Goal: Information Seeking & Learning: Learn about a topic

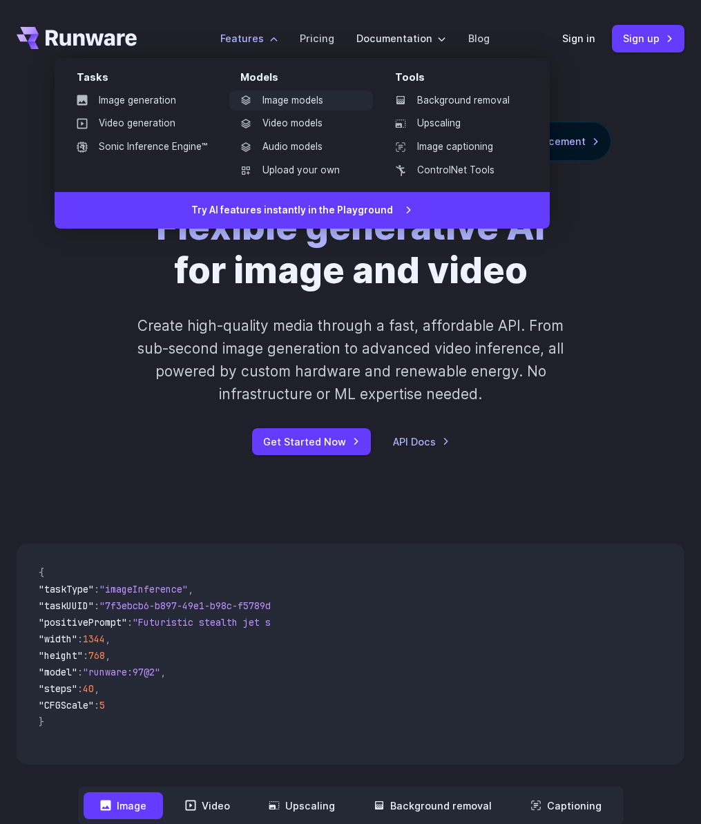
click at [280, 102] on link "Image models" at bounding box center [301, 100] width 144 height 21
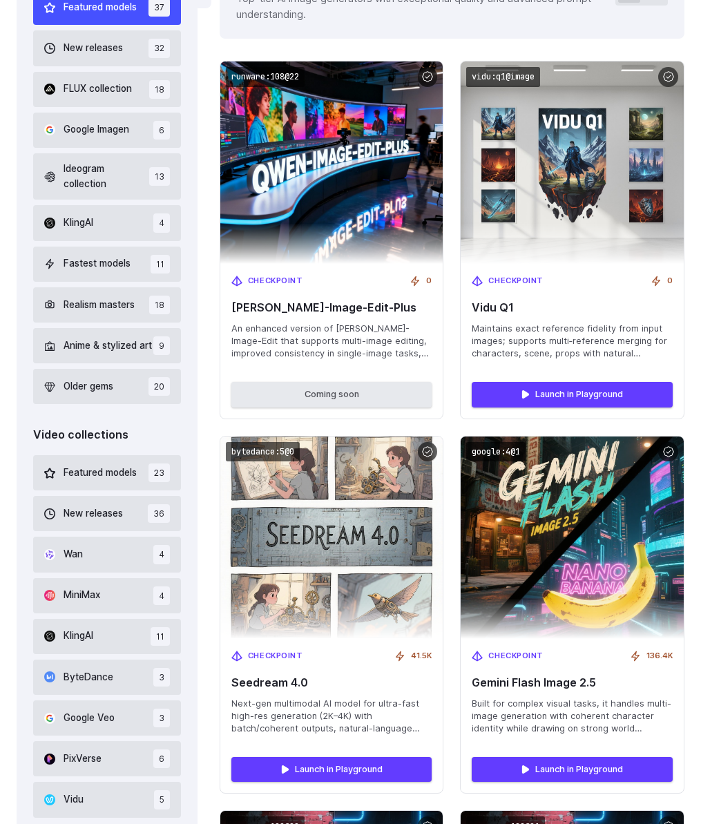
scroll to position [499, 0]
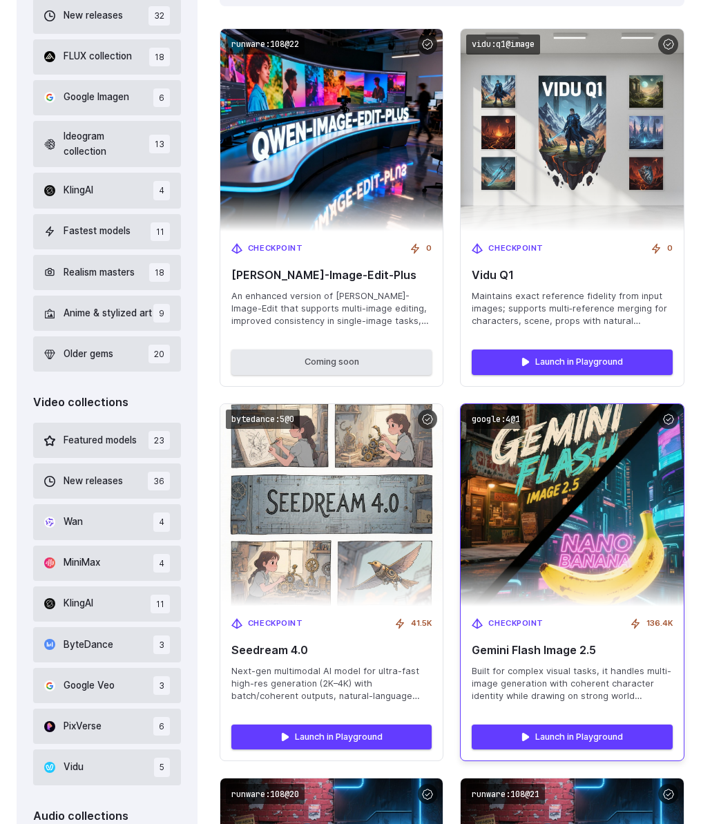
click at [493, 653] on span "Gemini Flash Image 2.5" at bounding box center [572, 650] width 201 height 13
click at [547, 694] on span "Built for complex visual tasks, it handles multi-image generation with coherent…" at bounding box center [572, 683] width 201 height 37
click at [563, 471] on img at bounding box center [572, 505] width 245 height 223
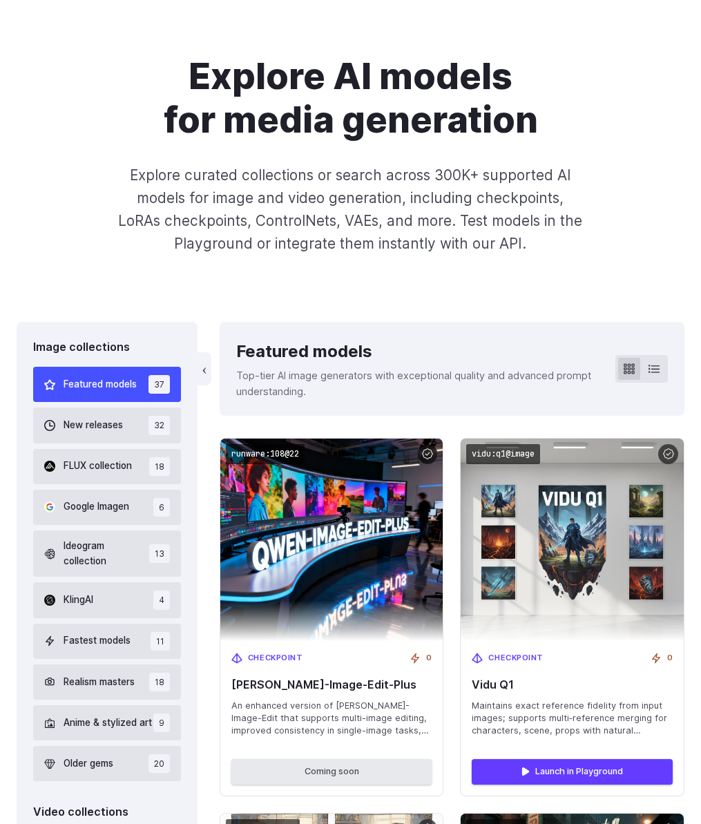
scroll to position [80, 0]
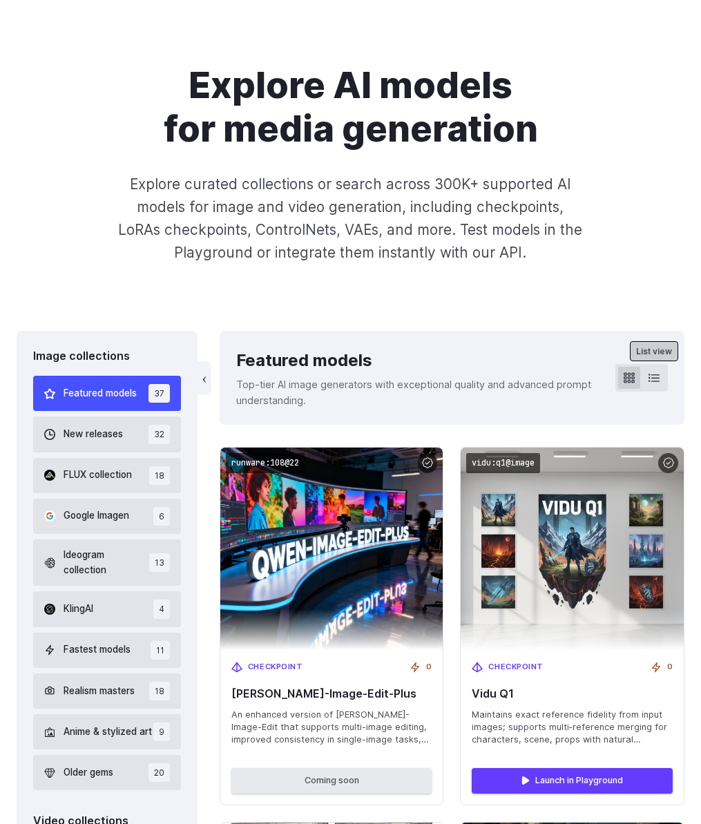
click at [649, 376] on icon at bounding box center [654, 377] width 11 height 11
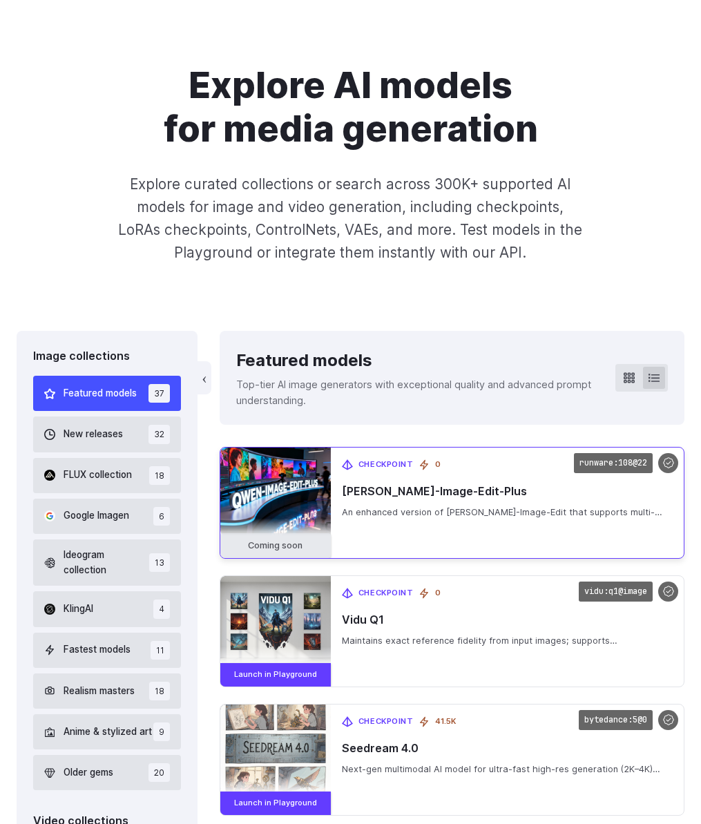
click at [494, 456] on div "Checkpoint 0 [PERSON_NAME]-Image-Edit-Plus An enhanced version of [PERSON_NAME]…" at bounding box center [507, 503] width 353 height 111
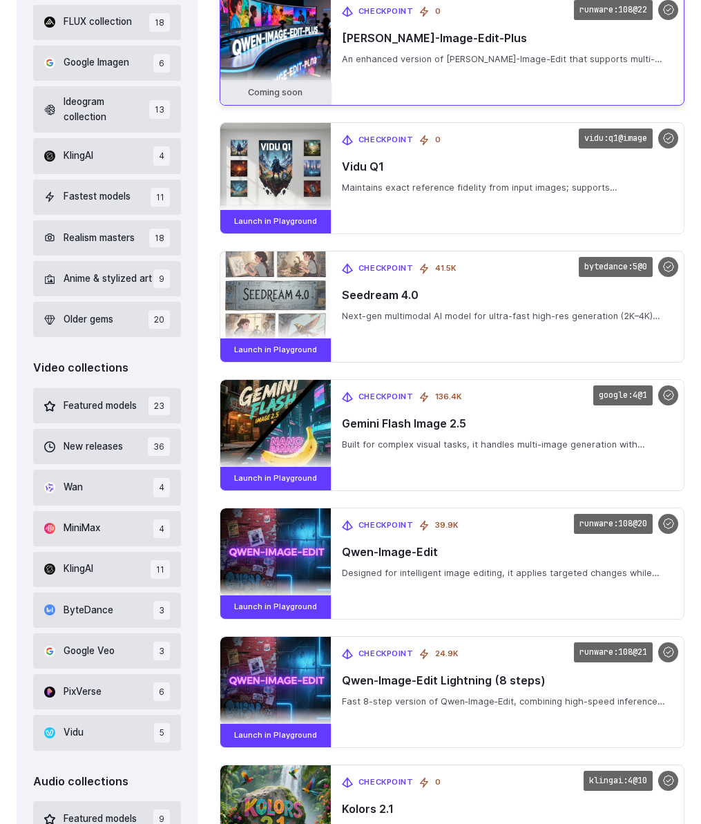
scroll to position [549, 0]
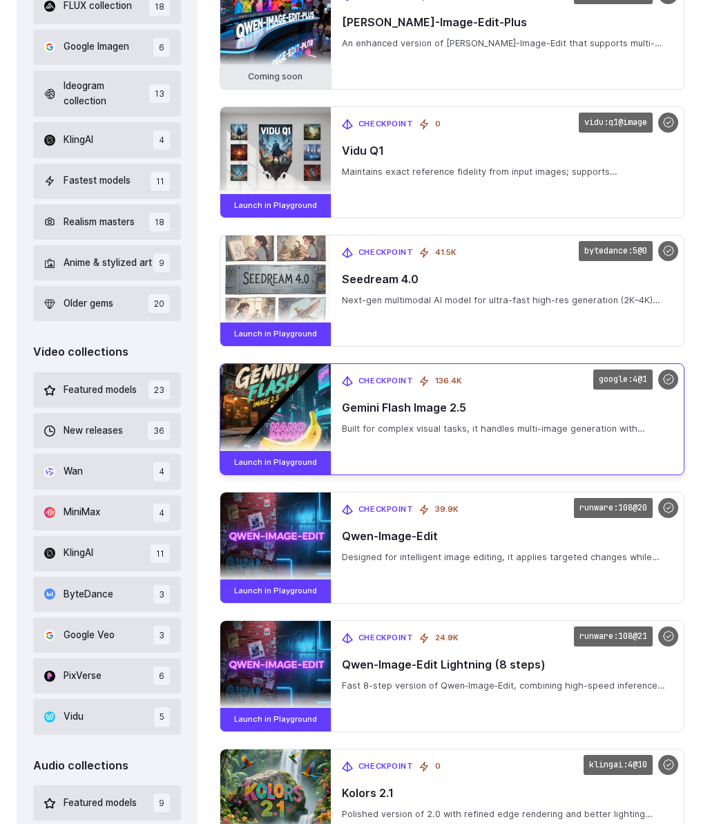
click at [376, 408] on span "Gemini Flash Image 2.5" at bounding box center [507, 407] width 331 height 13
click at [622, 379] on code "google:4@1" at bounding box center [622, 380] width 59 height 20
click at [294, 456] on link "Launch in Playground" at bounding box center [275, 462] width 111 height 23
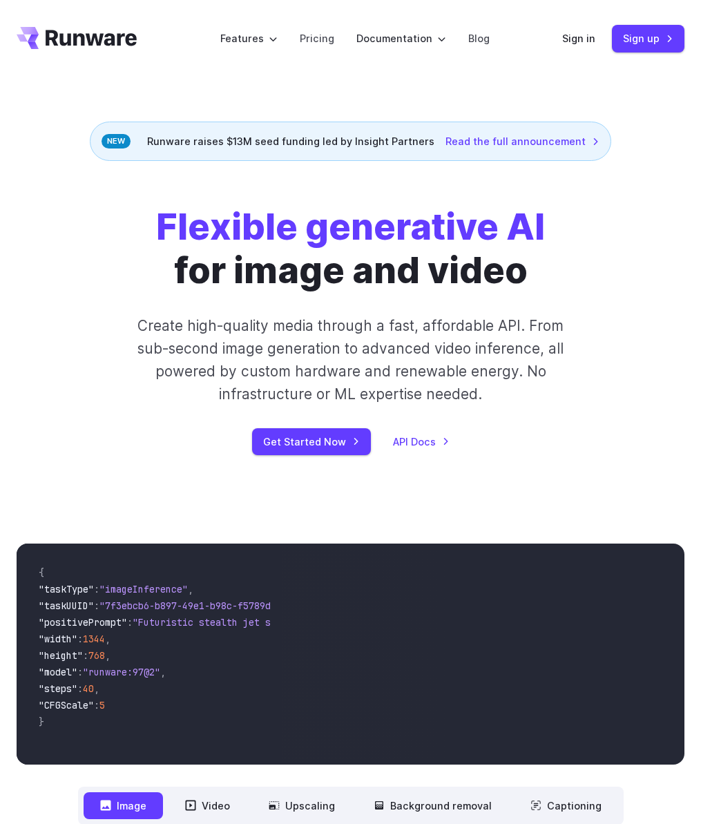
click at [17, 180] on div "Flexible generative AI for image and video Create high-quality media through a …" at bounding box center [350, 330] width 701 height 338
